Goal: Find specific page/section: Find specific page/section

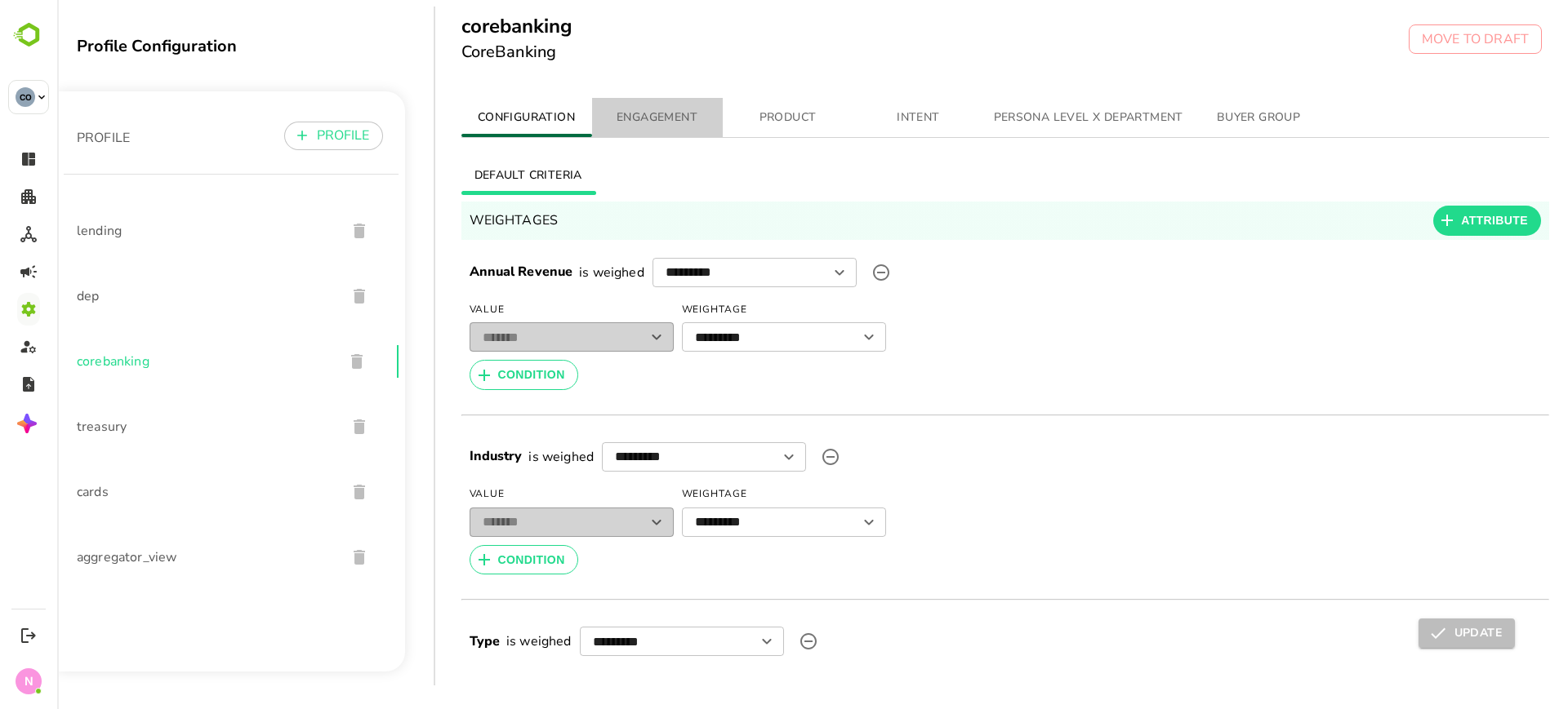
click at [641, 115] on span "ENGAGEMENT" at bounding box center [658, 118] width 111 height 20
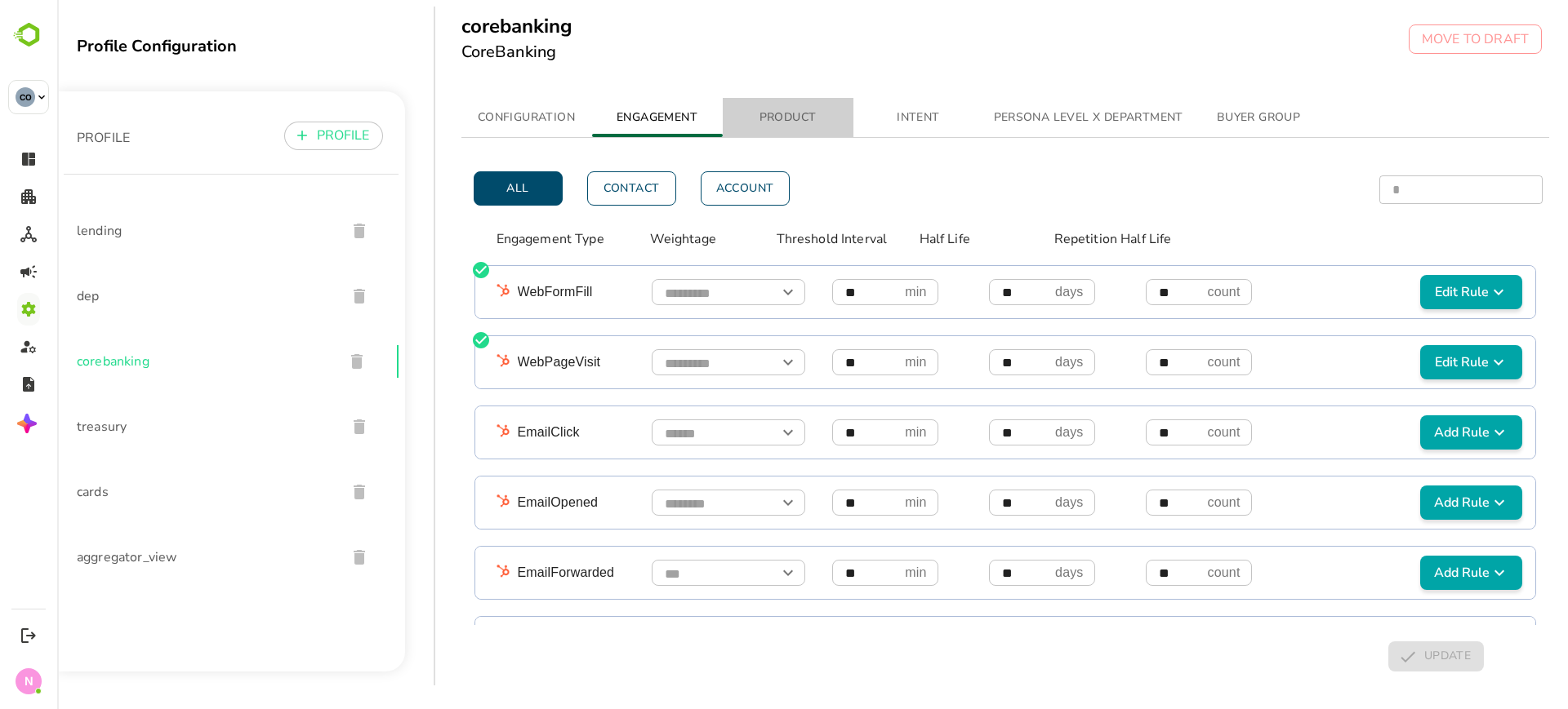
click at [812, 122] on span "PRODUCT" at bounding box center [788, 118] width 111 height 20
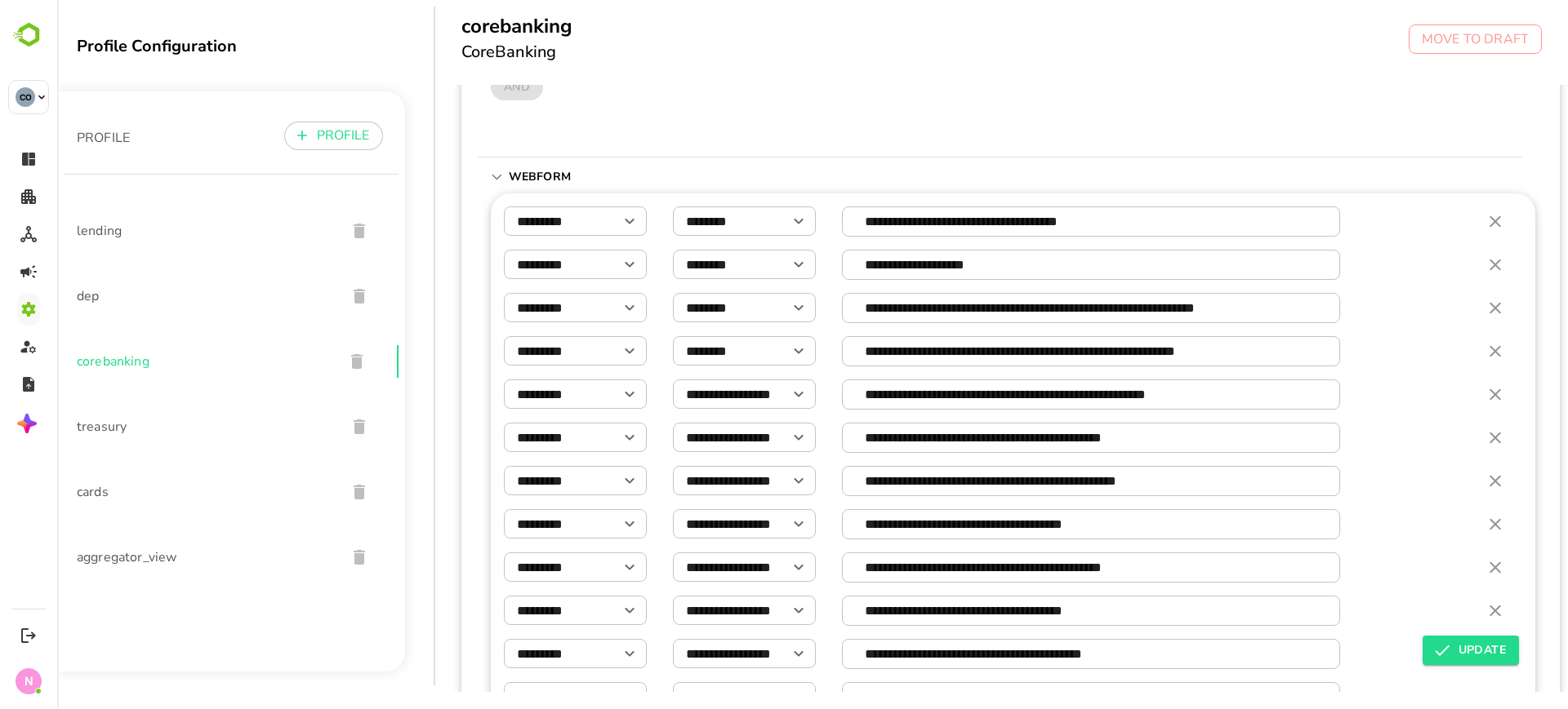
scroll to position [244, 0]
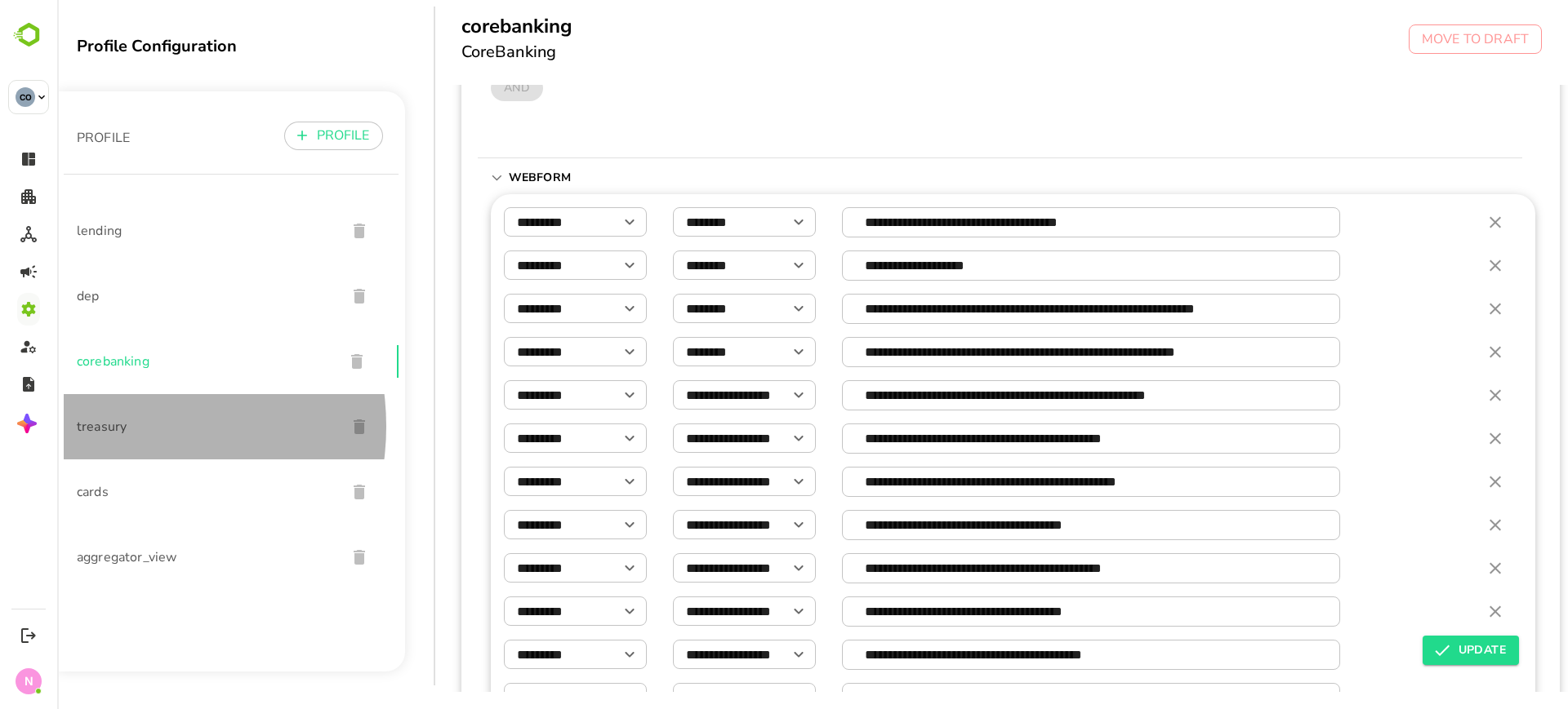
click at [116, 427] on span "treasury" at bounding box center [205, 427] width 256 height 19
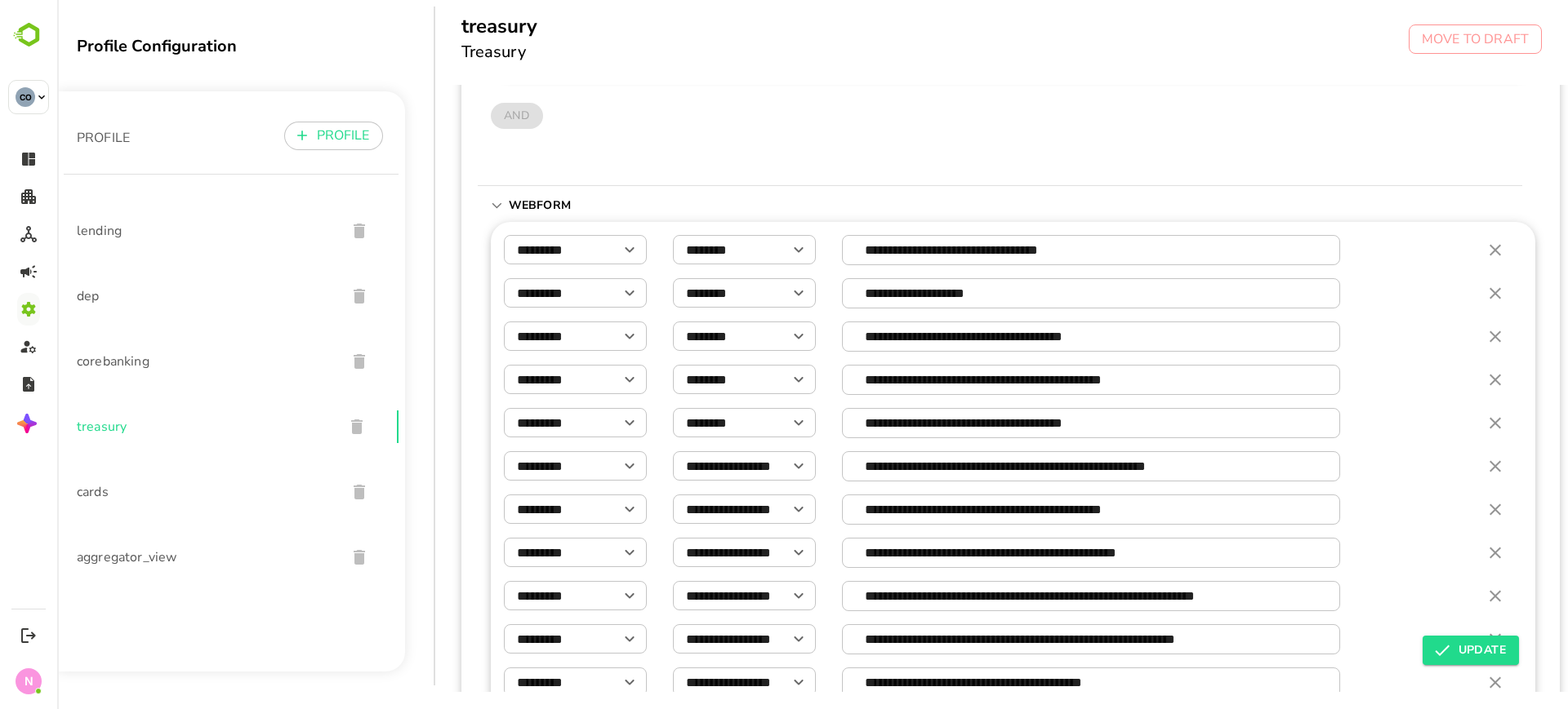
scroll to position [0, 0]
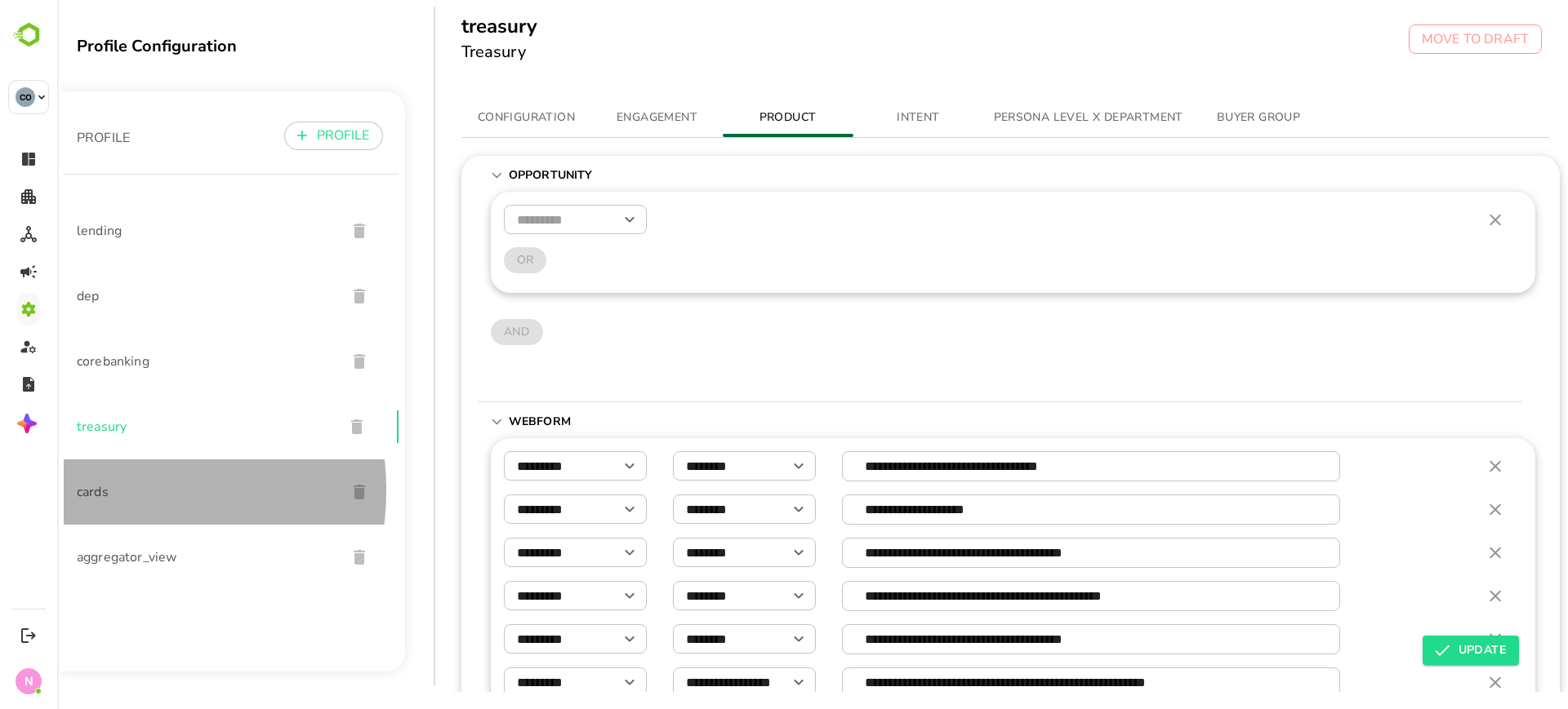
click at [97, 491] on span "cards" at bounding box center [205, 491] width 256 height 19
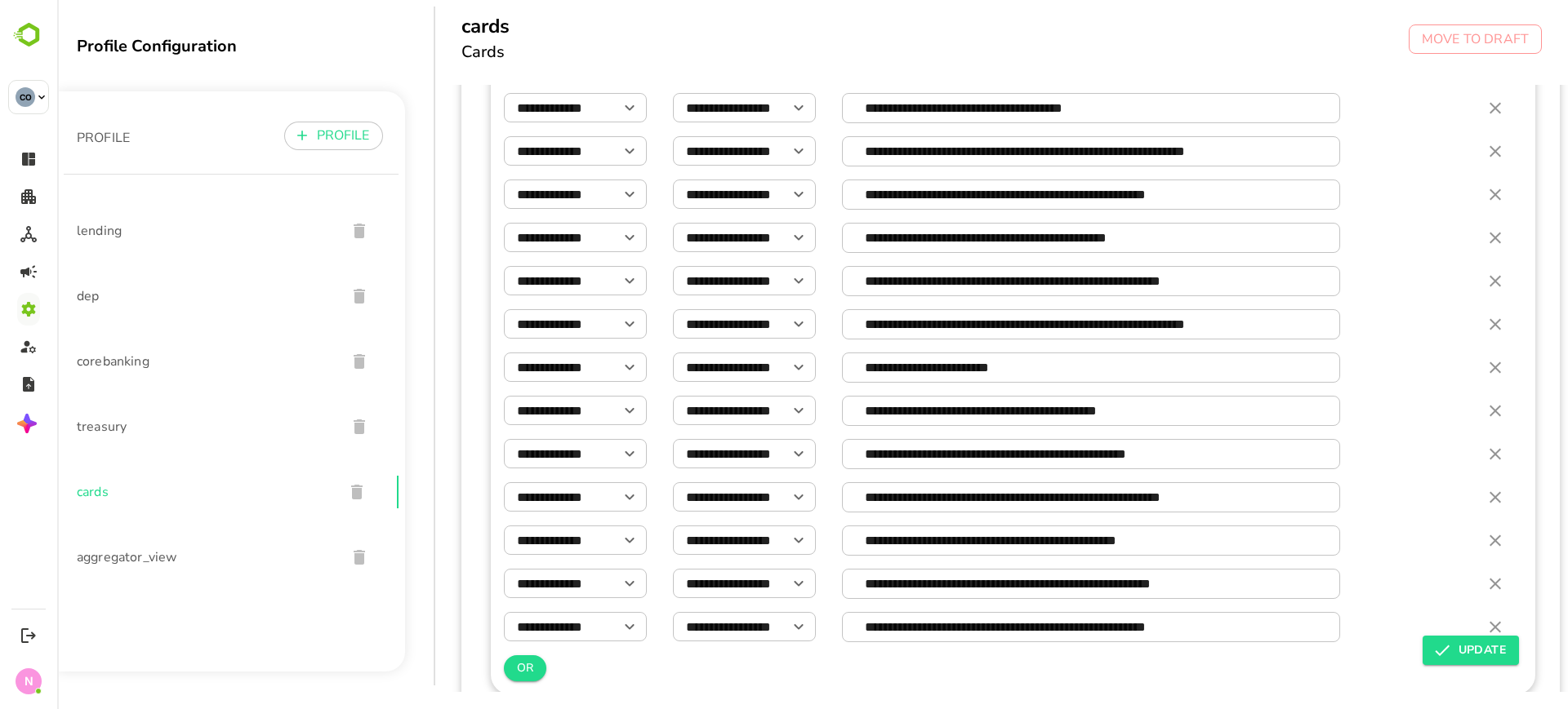
scroll to position [2825, 0]
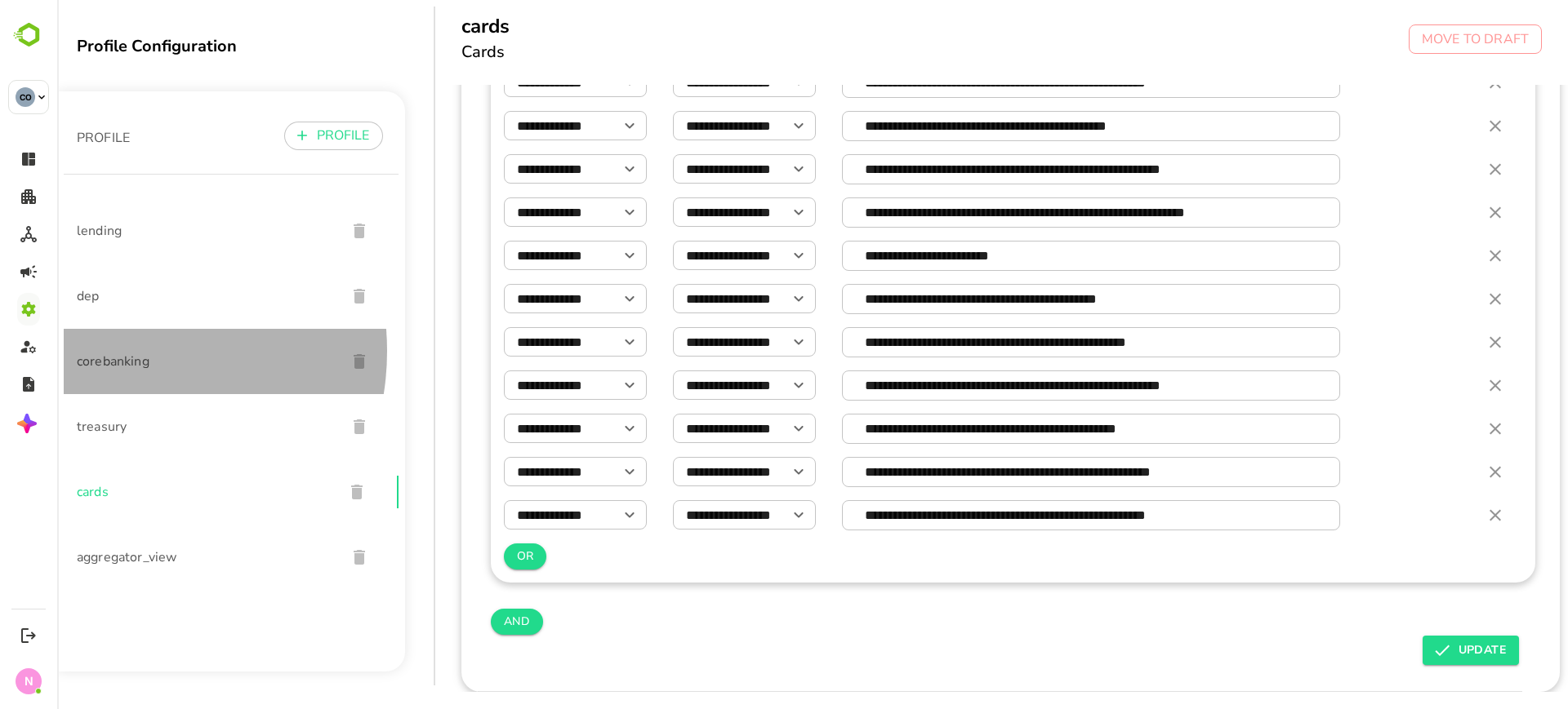
drag, startPoint x: 888, startPoint y: 502, endPoint x: 110, endPoint y: 352, distance: 792.3
click at [110, 352] on span "corebanking" at bounding box center [205, 361] width 256 height 19
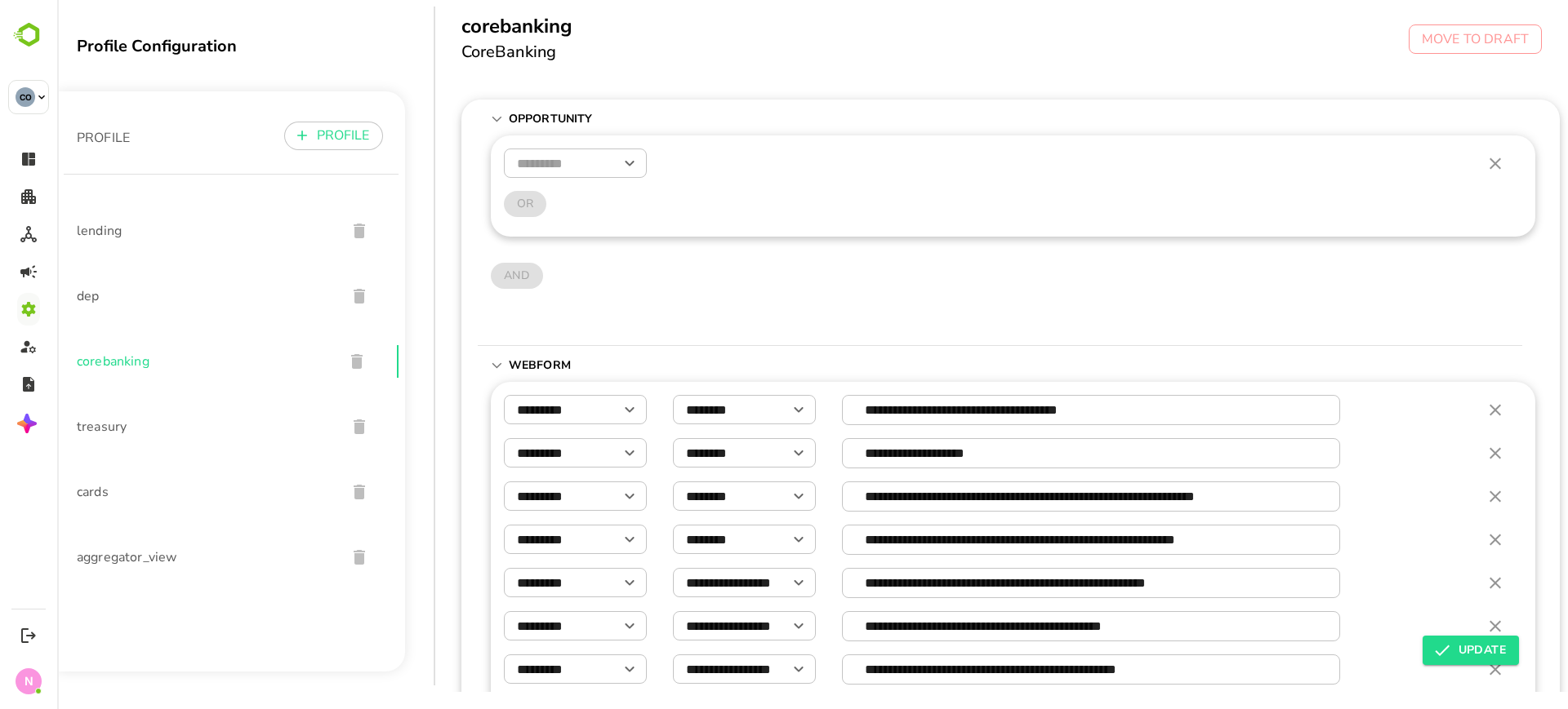
scroll to position [57, 0]
click at [99, 228] on span "lending" at bounding box center [205, 230] width 256 height 19
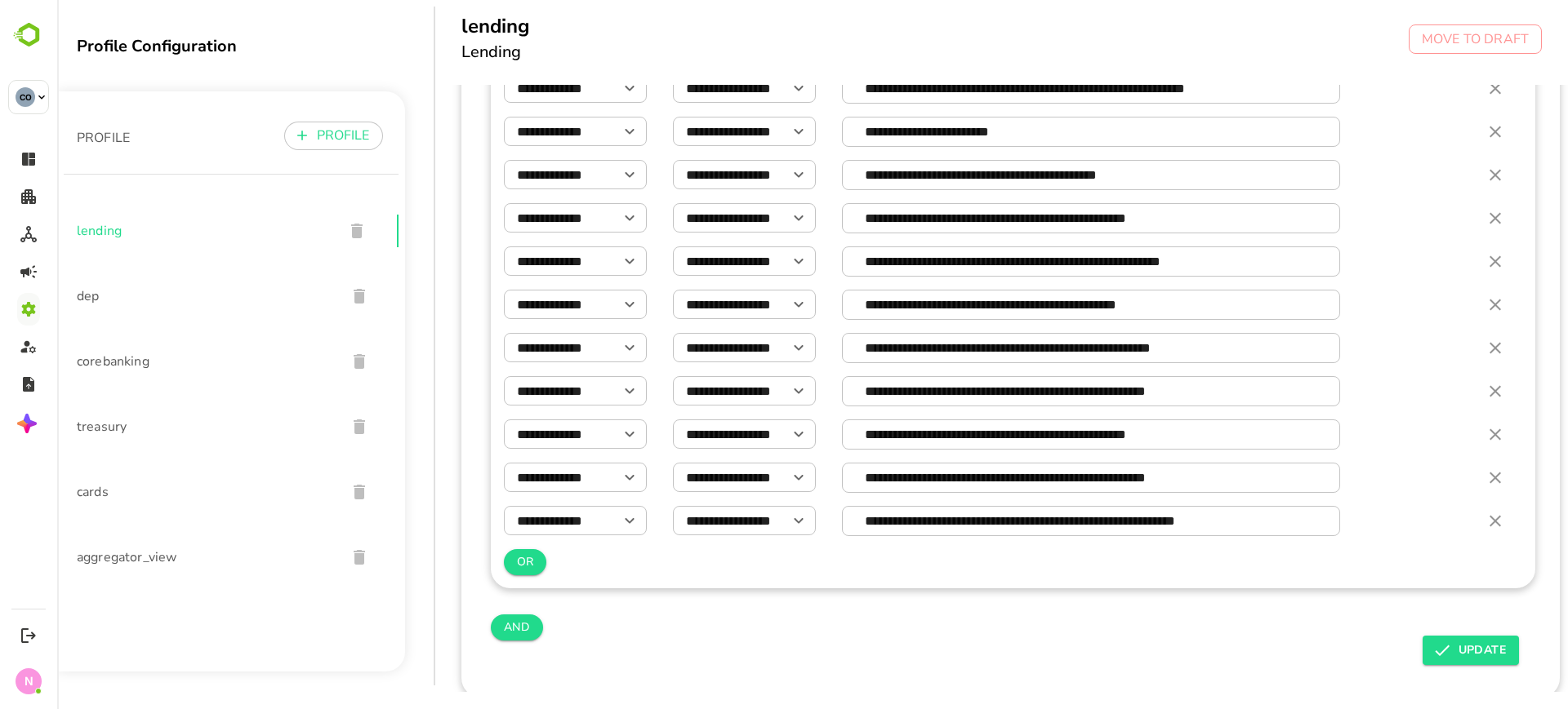
scroll to position [2484, 0]
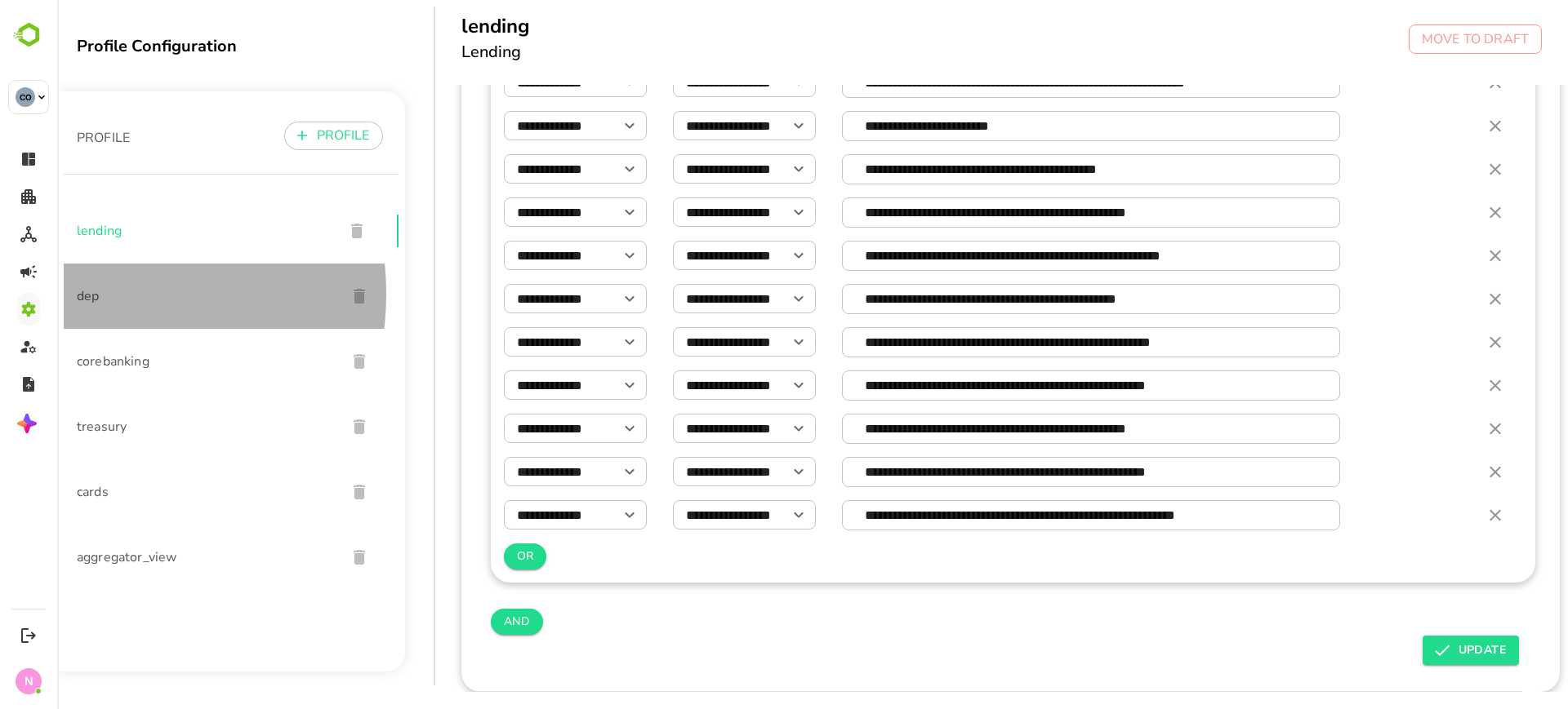
click at [91, 294] on span "dep" at bounding box center [205, 296] width 256 height 19
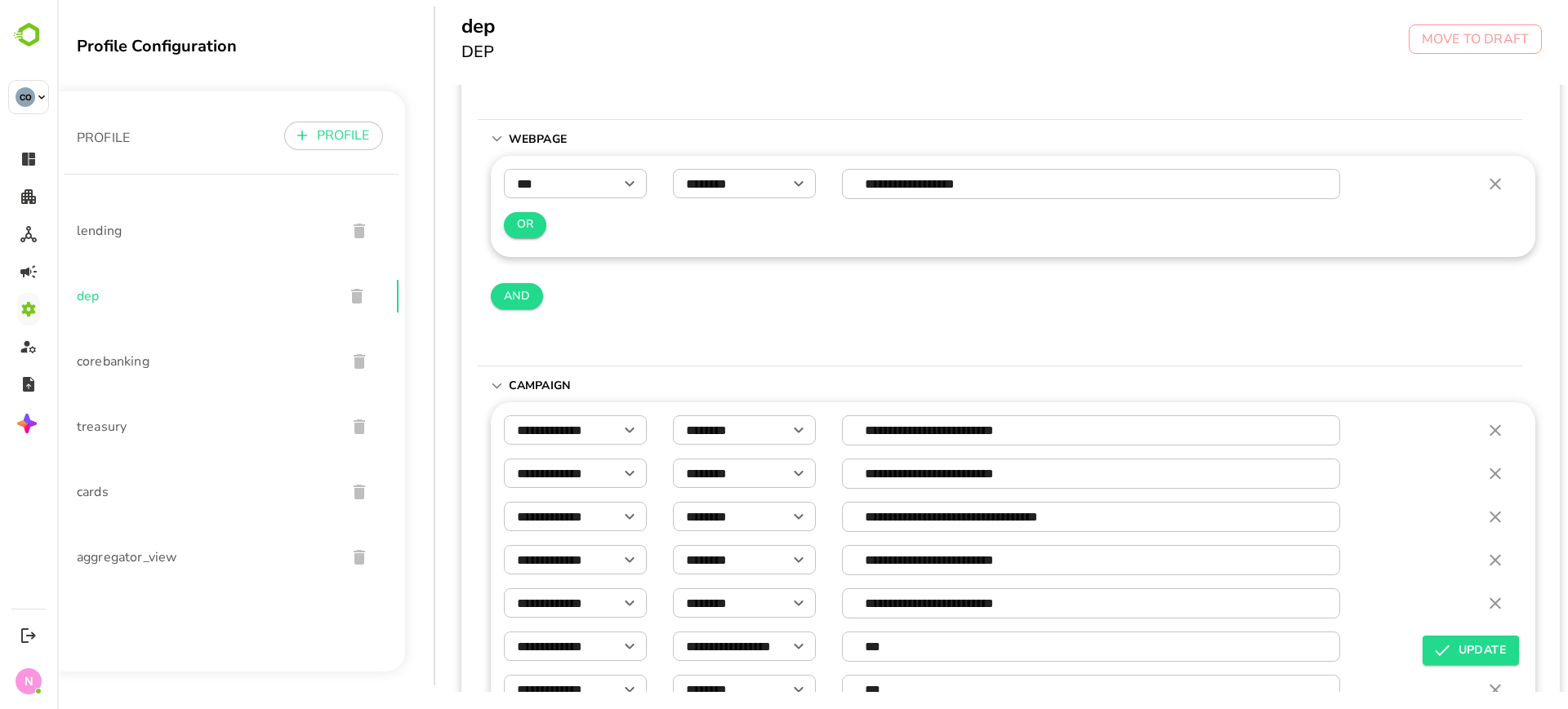
scroll to position [505, 0]
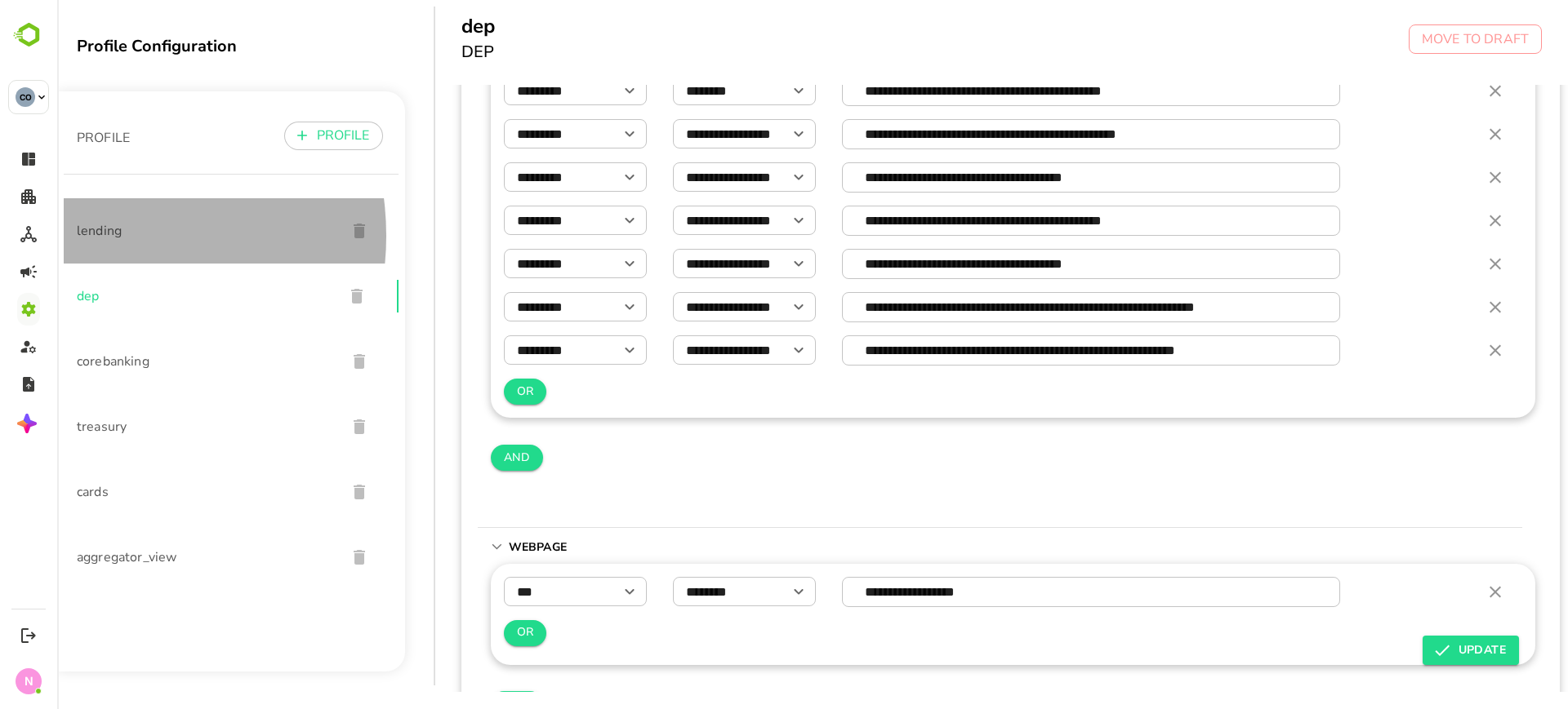
click at [92, 236] on span "lending" at bounding box center [205, 230] width 256 height 19
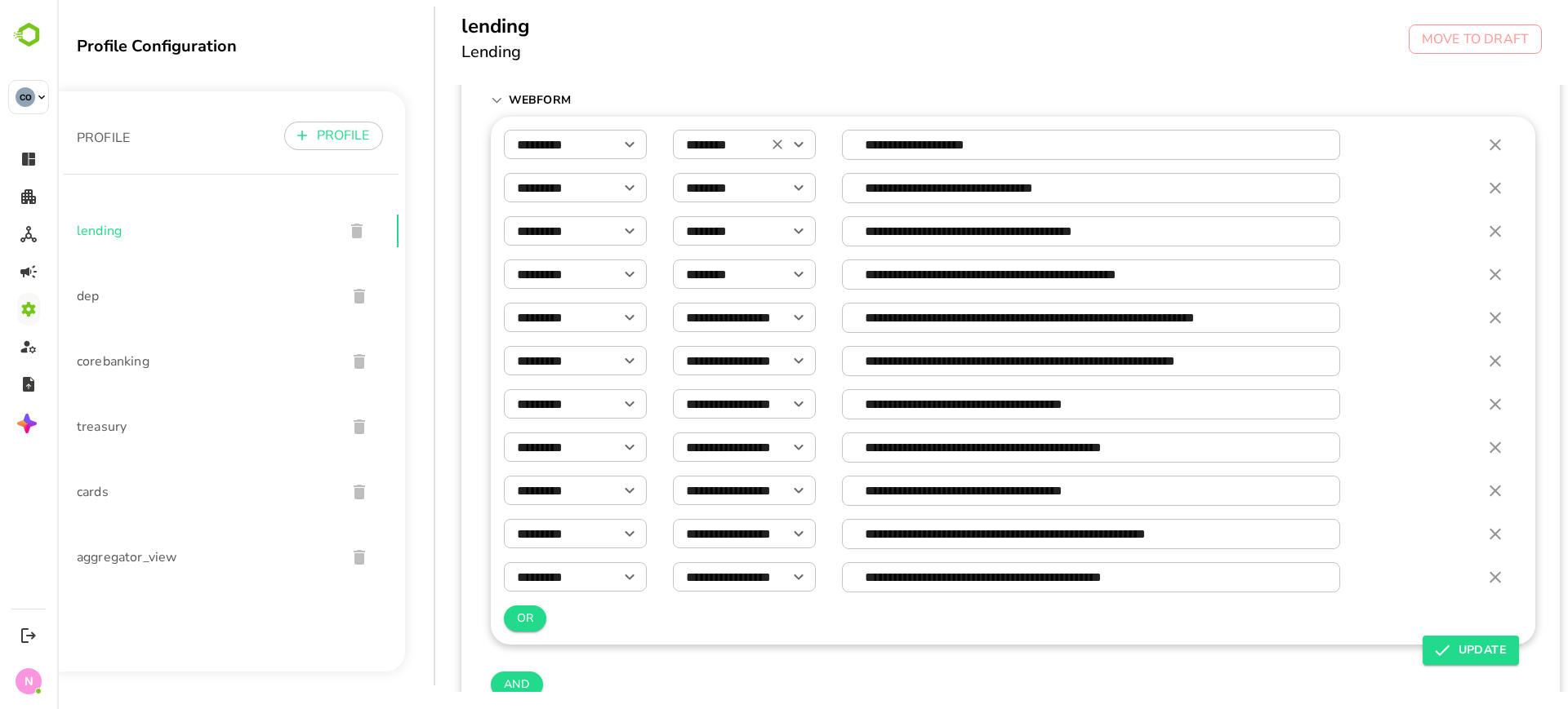
scroll to position [321, 0]
click at [622, 271] on icon "Open" at bounding box center [629, 274] width 19 height 19
click at [1130, 64] on div "lending Lending MOVE TO DRAFT" at bounding box center [1002, 42] width 1134 height 85
